Goal: Information Seeking & Learning: Learn about a topic

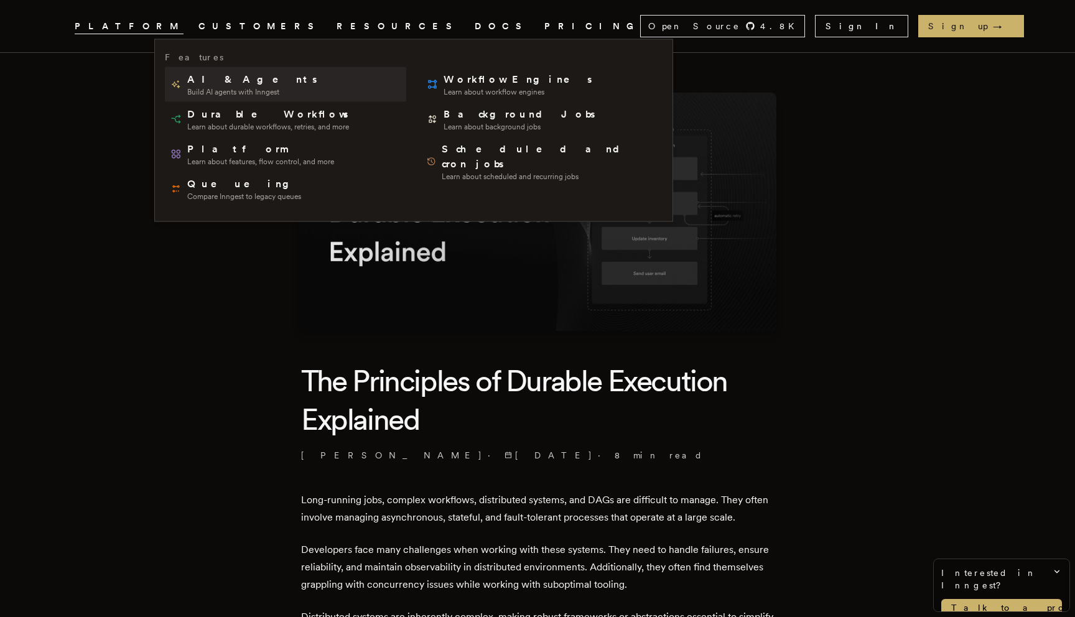
click at [200, 76] on span "AI & Agents" at bounding box center [253, 79] width 132 height 15
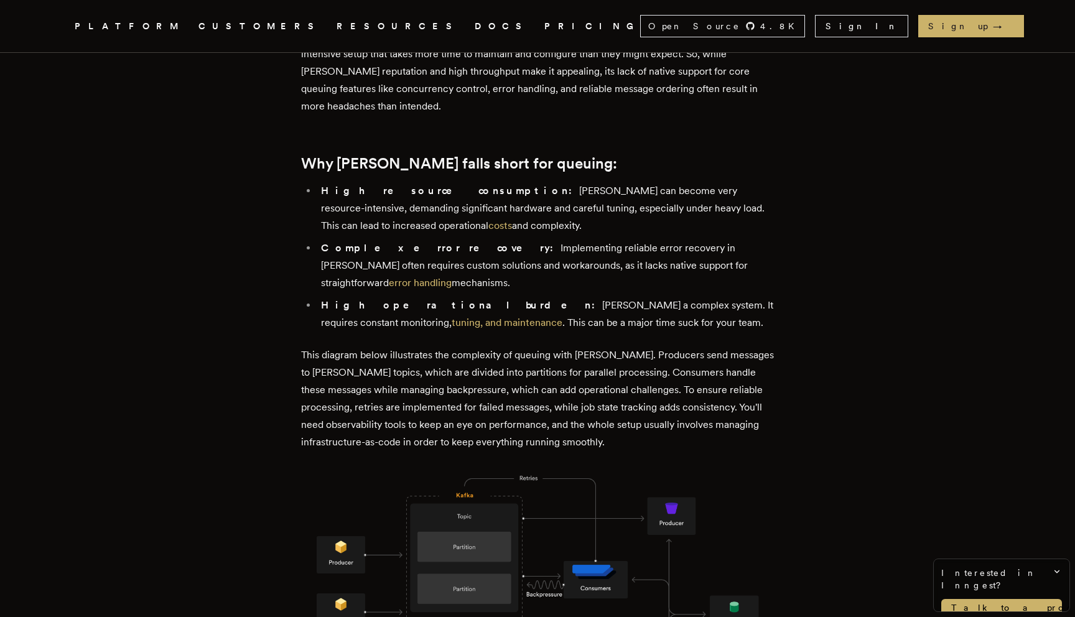
scroll to position [633, 0]
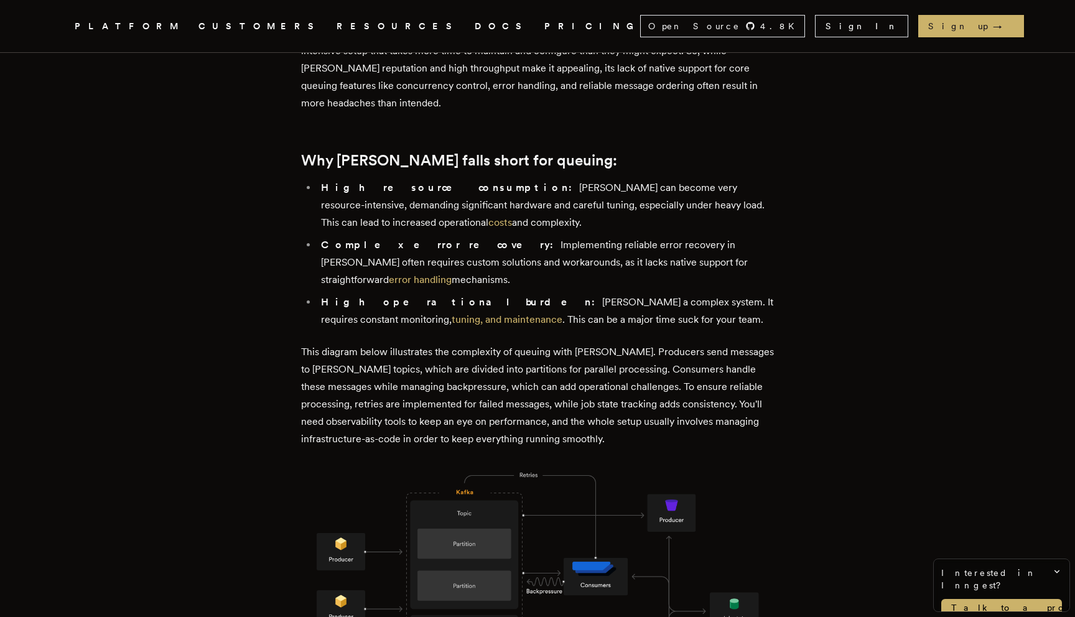
drag, startPoint x: 776, startPoint y: 261, endPoint x: 324, endPoint y: 240, distance: 452.8
copy li "Complex error recovery: Implementing reliable error recovery in Kafka often req…"
click at [452, 274] on link "error handling" at bounding box center [420, 280] width 63 height 12
